Goal: Task Accomplishment & Management: Manage account settings

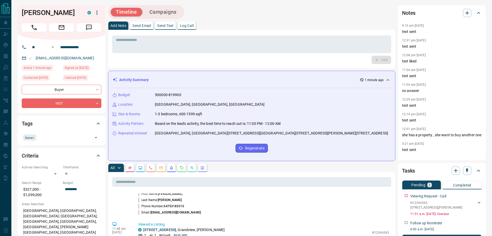
scroll to position [103, 0]
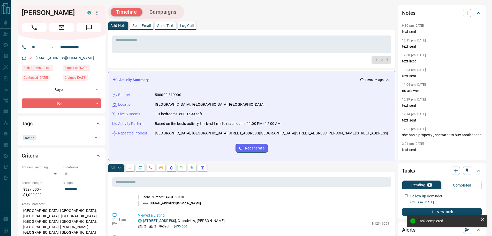
click at [186, 24] on p "Log Call" at bounding box center [187, 26] width 14 height 4
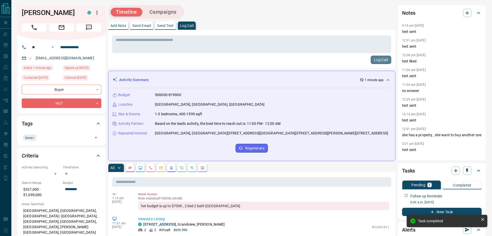
click at [376, 59] on button "Log Call" at bounding box center [381, 60] width 20 height 8
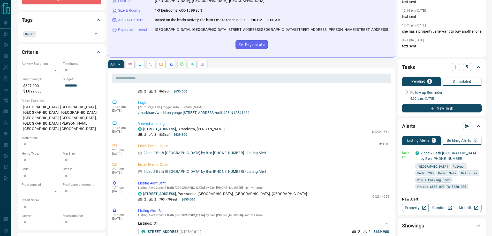
scroll to position [251, 0]
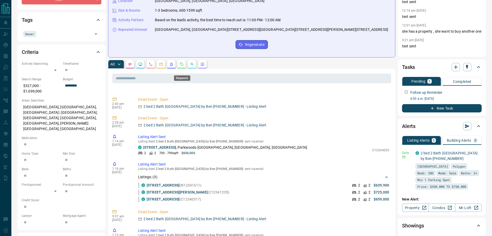
click at [182, 66] on icon "Requests" at bounding box center [182, 64] width 4 height 4
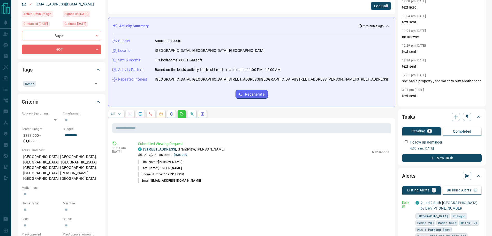
scroll to position [103, 0]
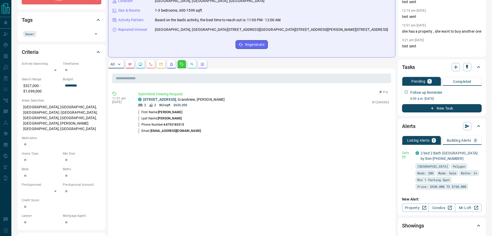
click at [214, 134] on li "Email: [PERSON_NAME][EMAIL_ADDRESS][DOMAIN_NAME]" at bounding box center [263, 130] width 251 height 6
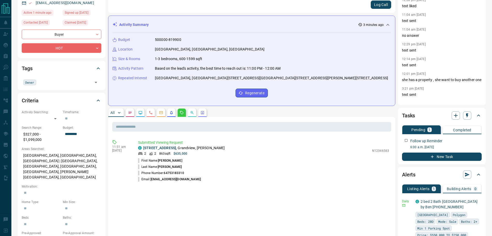
scroll to position [0, 0]
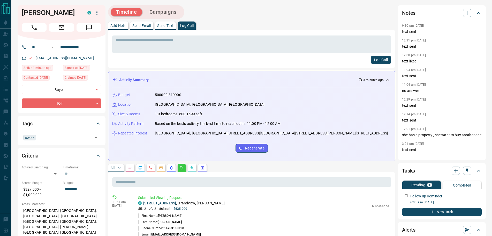
click at [120, 24] on p "Add Note" at bounding box center [118, 26] width 16 height 4
click at [131, 42] on textarea at bounding box center [252, 44] width 272 height 13
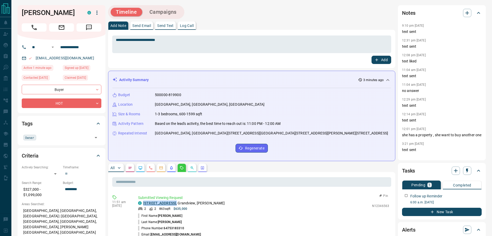
drag, startPoint x: 186, startPoint y: 207, endPoint x: 144, endPoint y: 209, distance: 41.7
click at [144, 206] on p "[STREET_ADDRESS]" at bounding box center [184, 202] width 82 height 5
copy p "[STREET_ADDRESS] ,"
click at [172, 41] on textarea "**********" at bounding box center [252, 44] width 272 height 13
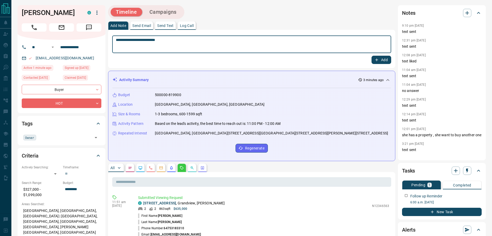
paste textarea "**********"
type textarea "**********"
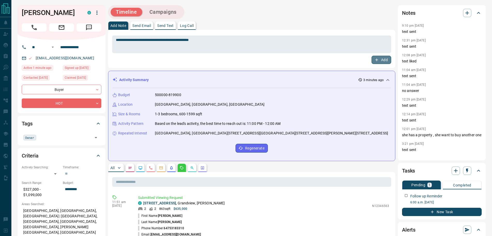
drag, startPoint x: 379, startPoint y: 60, endPoint x: 389, endPoint y: 86, distance: 27.9
click at [379, 60] on icon "button" at bounding box center [376, 59] width 5 height 5
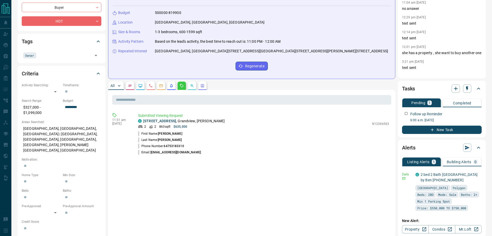
scroll to position [103, 0]
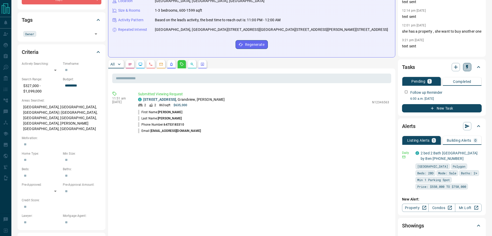
click at [467, 69] on icon "button" at bounding box center [467, 66] width 5 height 5
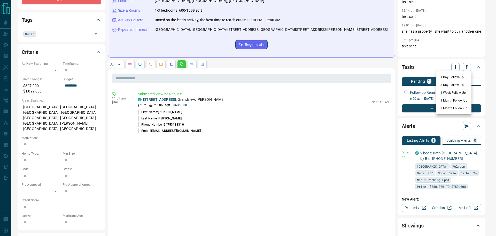
click at [449, 86] on li "3 Day Follow-Up" at bounding box center [454, 85] width 35 height 8
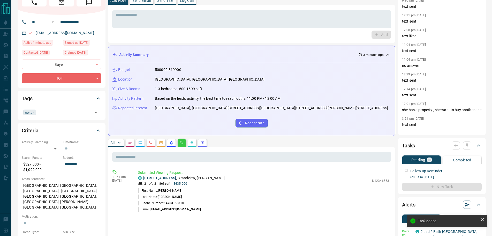
scroll to position [0, 0]
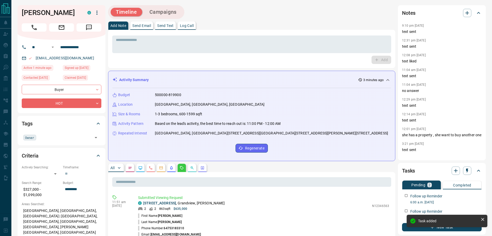
click at [114, 169] on p "All" at bounding box center [112, 168] width 4 height 4
